Goal: Transaction & Acquisition: Purchase product/service

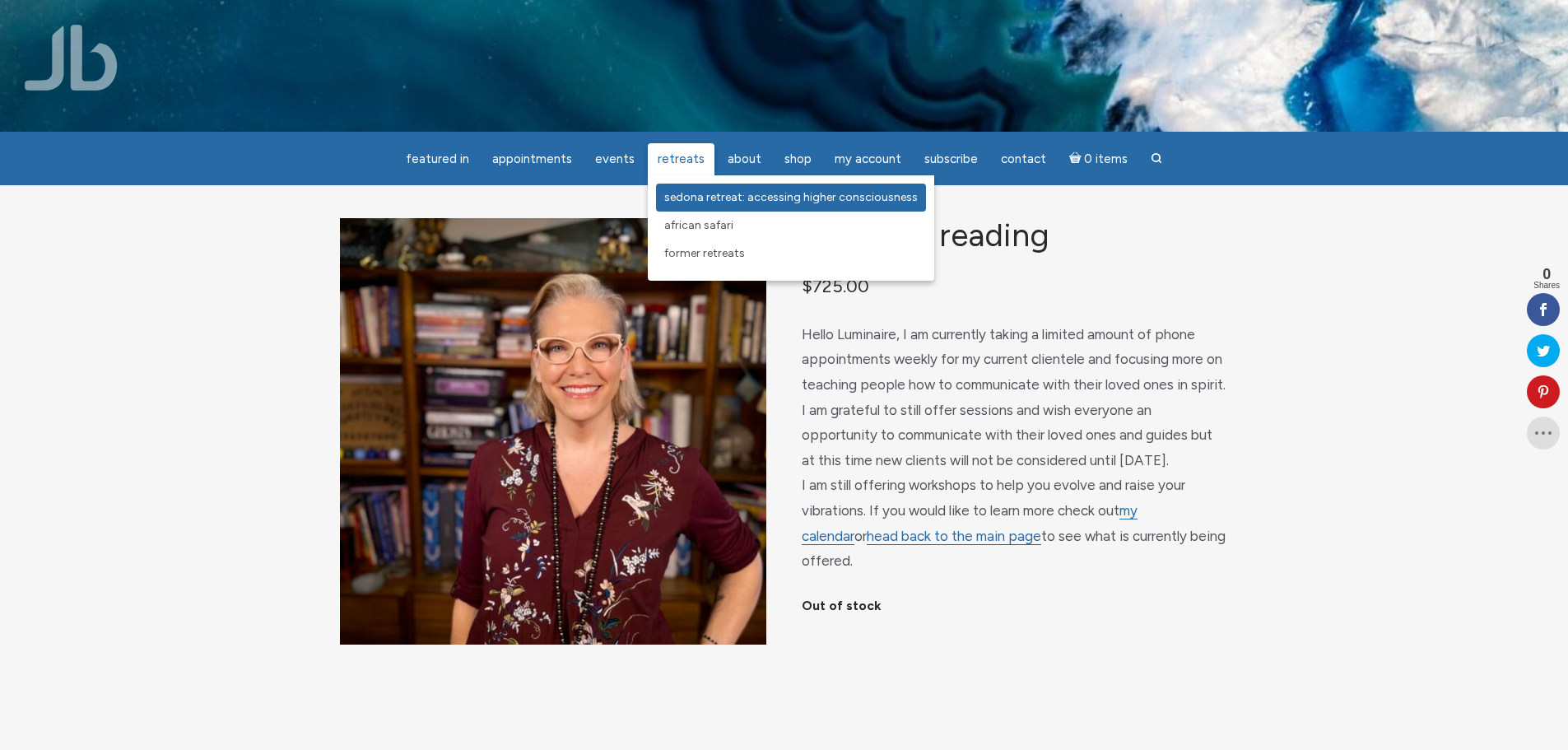
click at [690, 199] on span "Sedona Retreat: Accessing Higher Consciousness" at bounding box center [791, 196] width 254 height 14
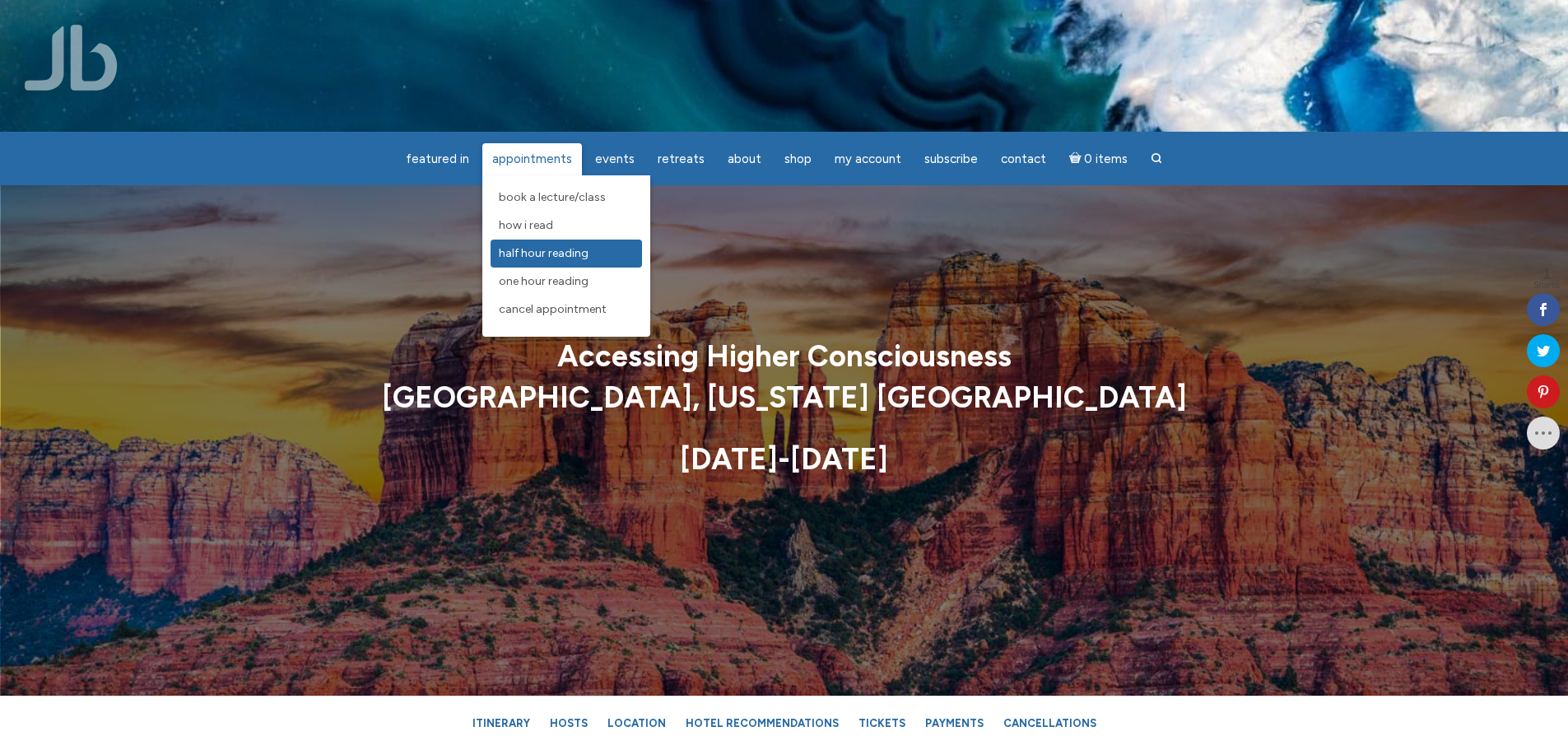
click at [557, 251] on span "Half Hour Reading" at bounding box center [544, 253] width 90 height 14
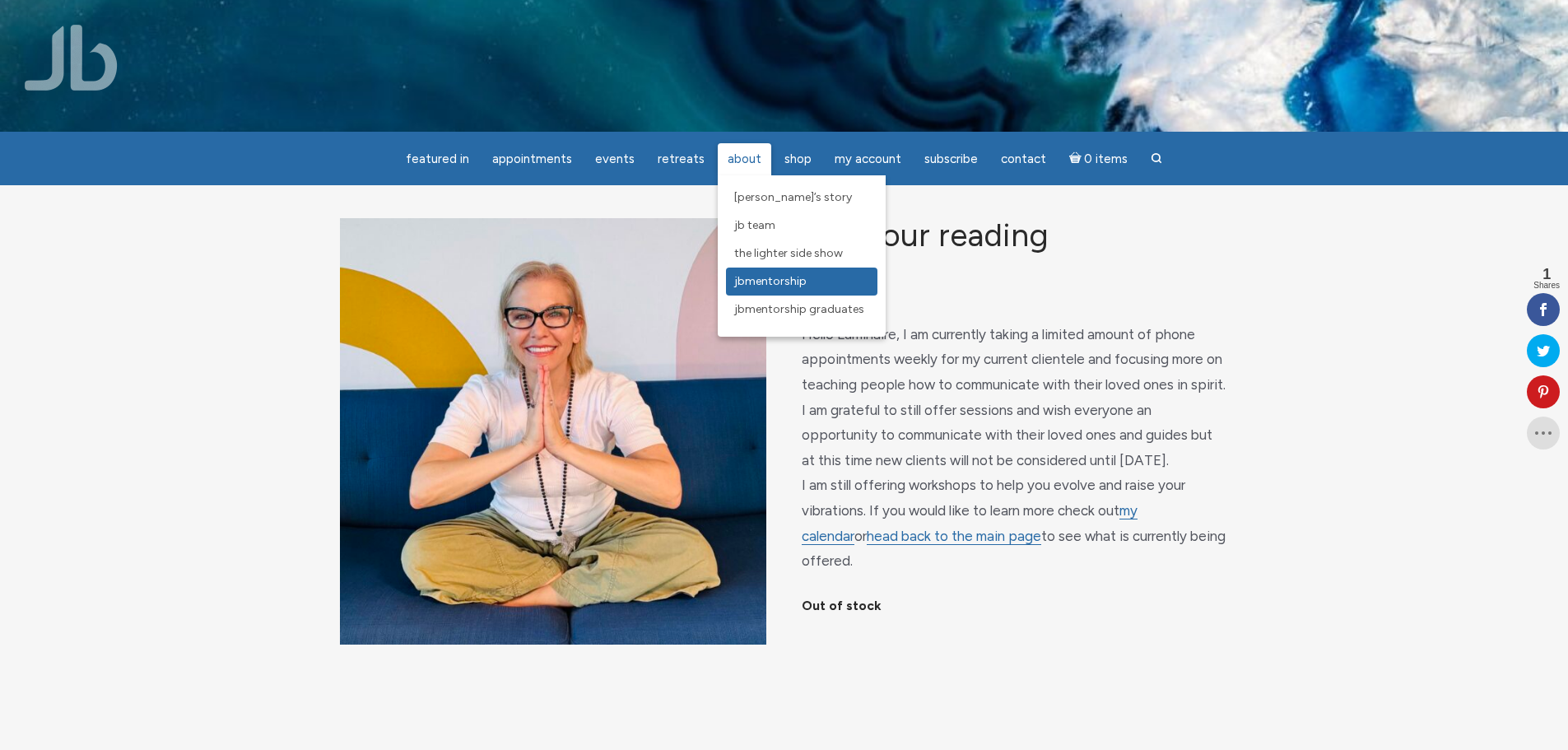
click at [750, 285] on span "JBMentorship" at bounding box center [771, 281] width 72 height 14
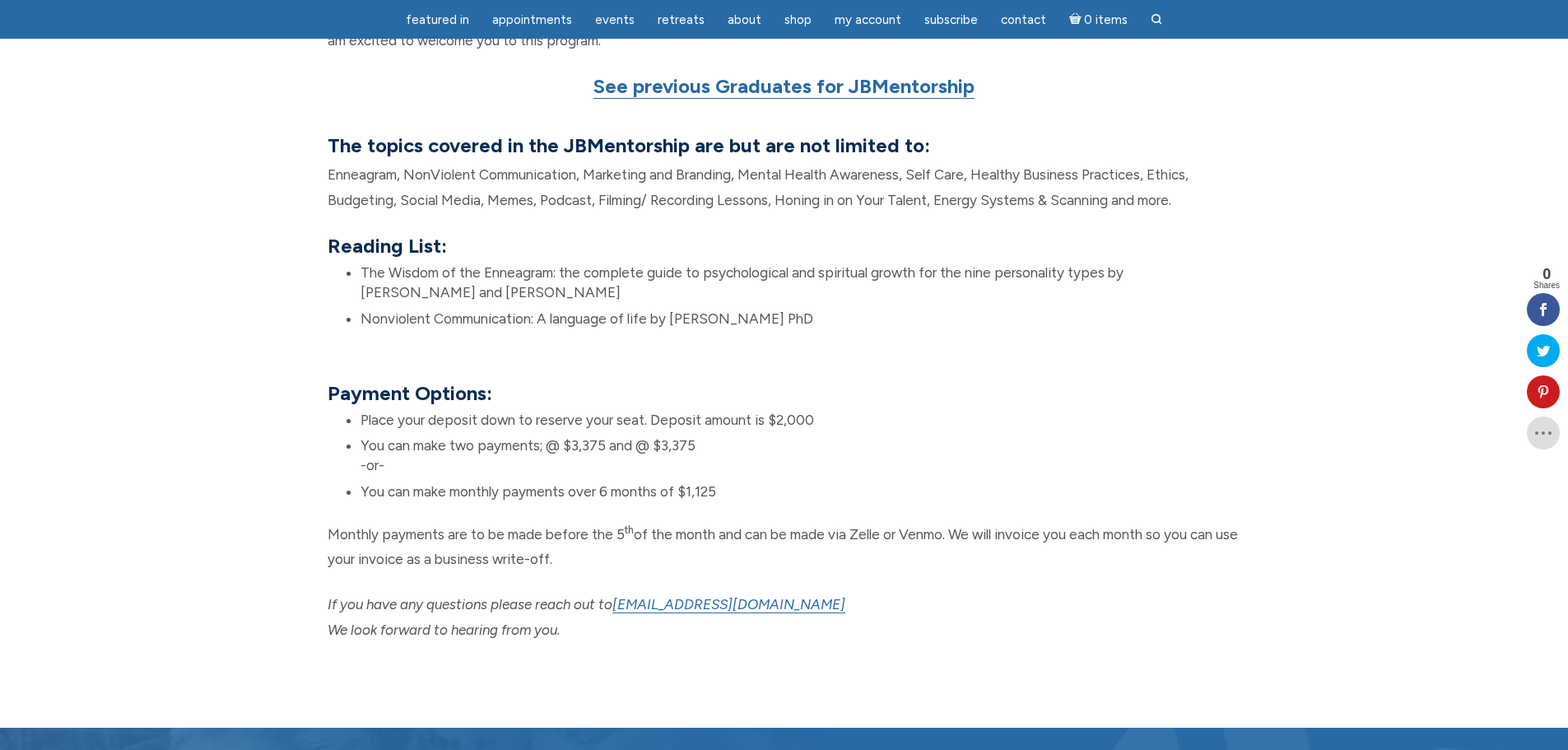
scroll to position [1234, 0]
